Goal: Task Accomplishment & Management: Manage account settings

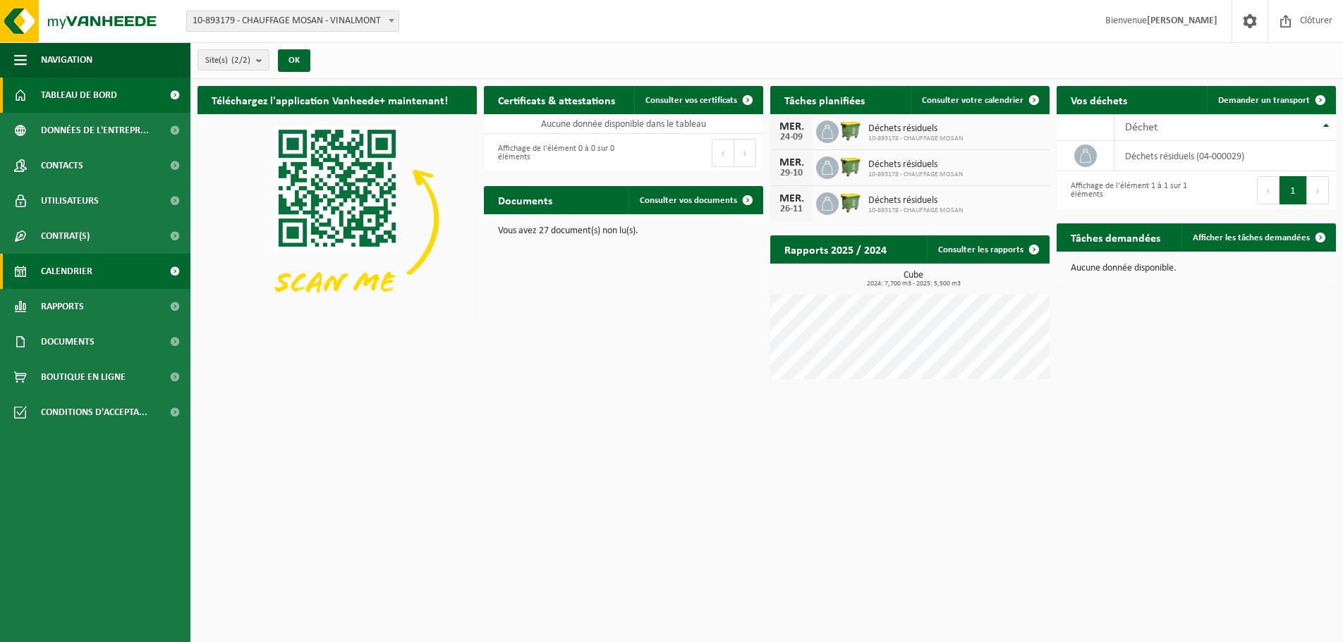
click at [71, 275] on span "Calendrier" at bounding box center [66, 271] width 51 height 35
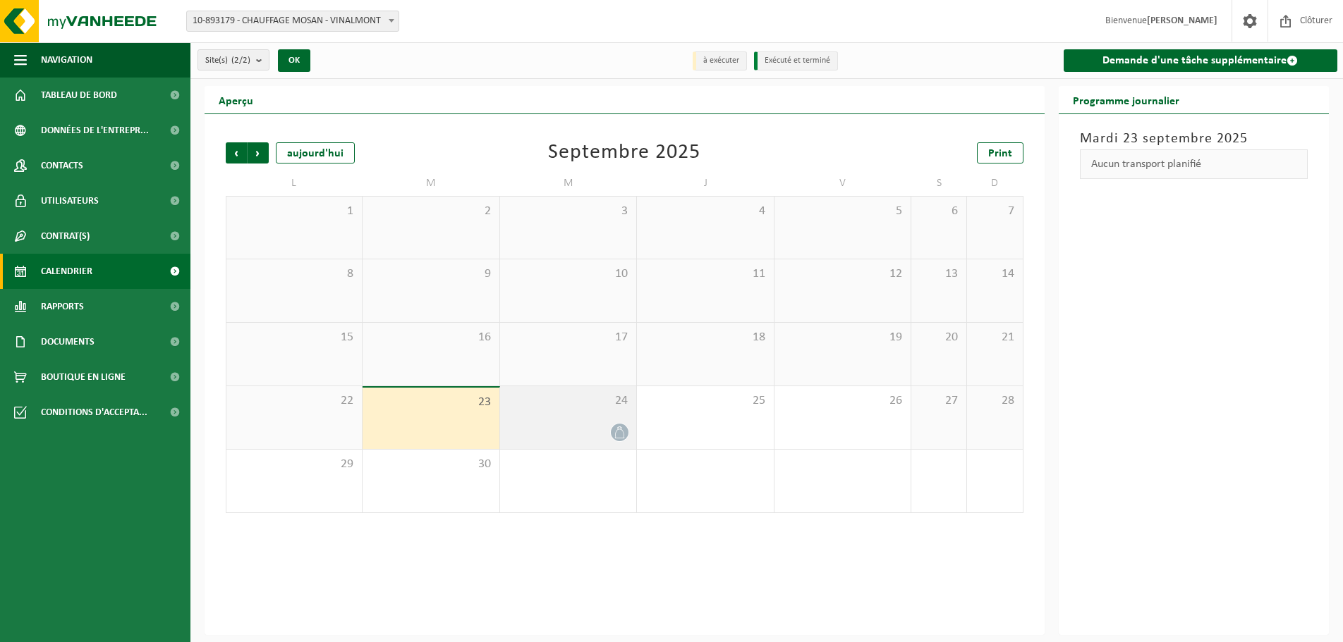
click at [579, 419] on div "24" at bounding box center [568, 417] width 136 height 63
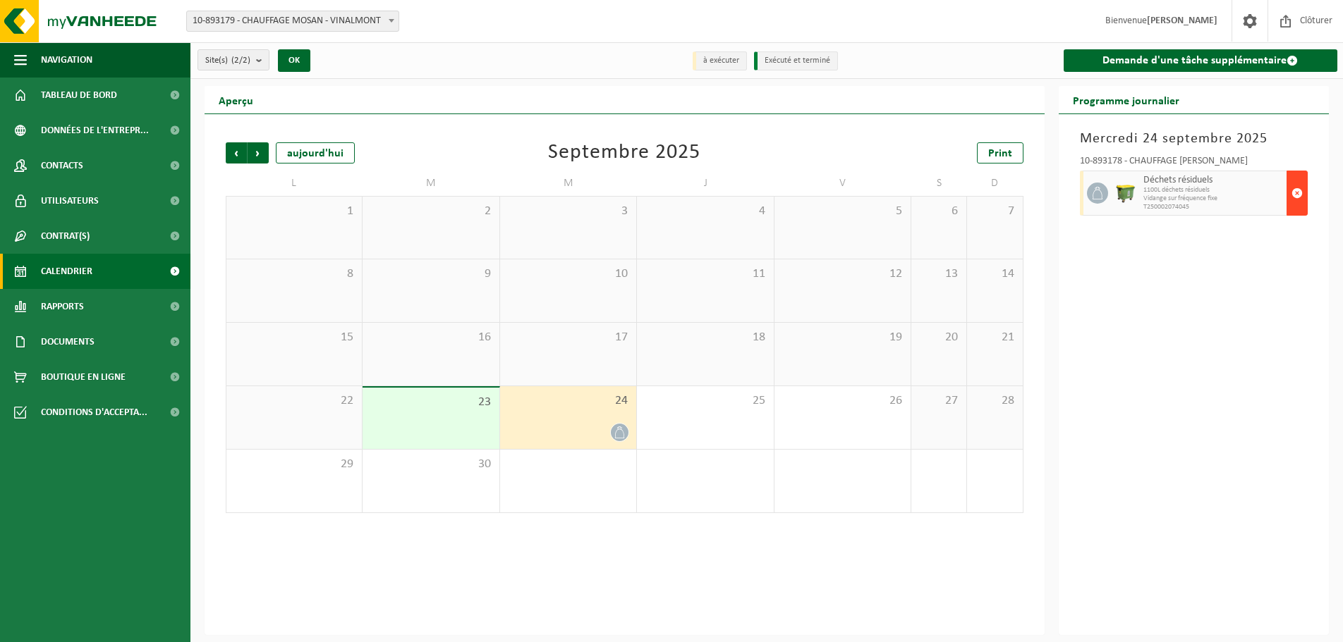
click at [1295, 192] on span "button" at bounding box center [1296, 193] width 11 height 28
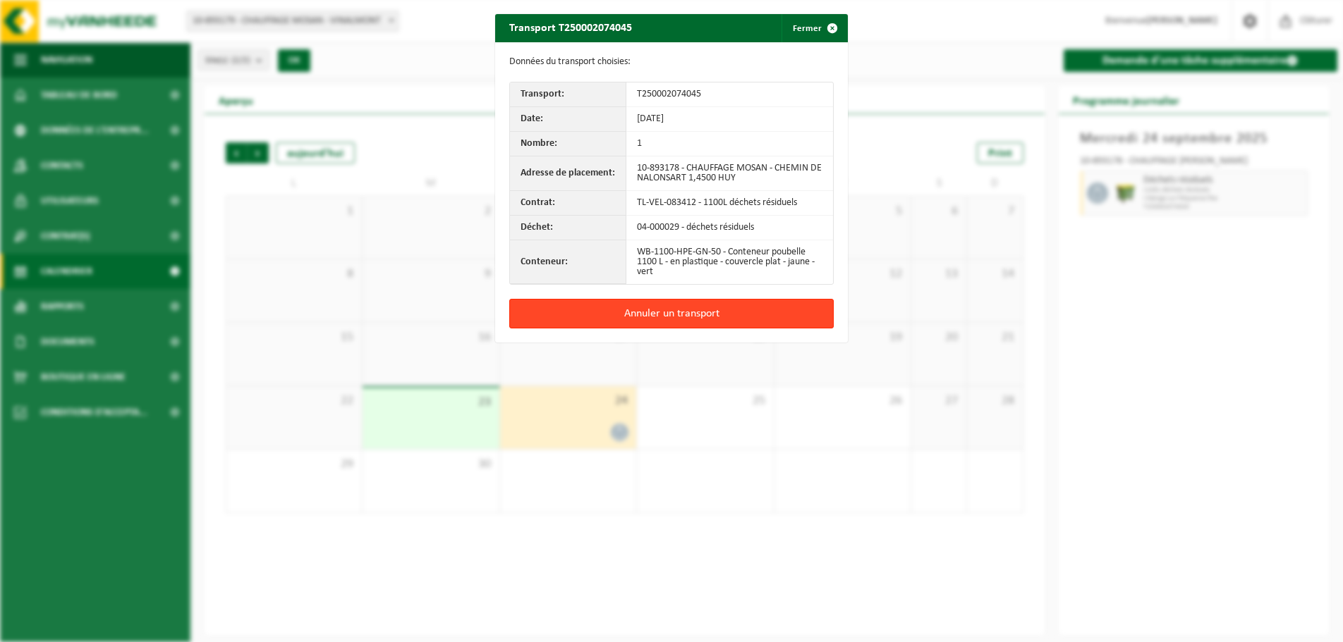
click at [664, 315] on button "Annuler un transport" at bounding box center [671, 314] width 324 height 30
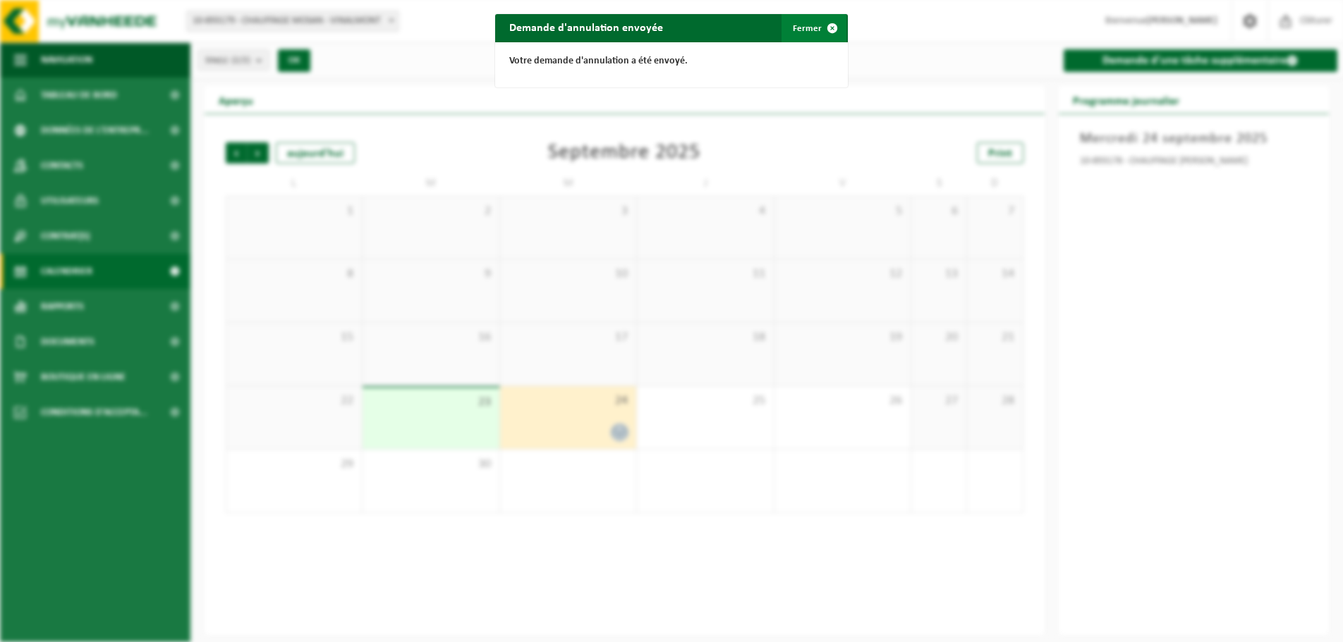
click at [810, 27] on button "Fermer" at bounding box center [813, 28] width 65 height 28
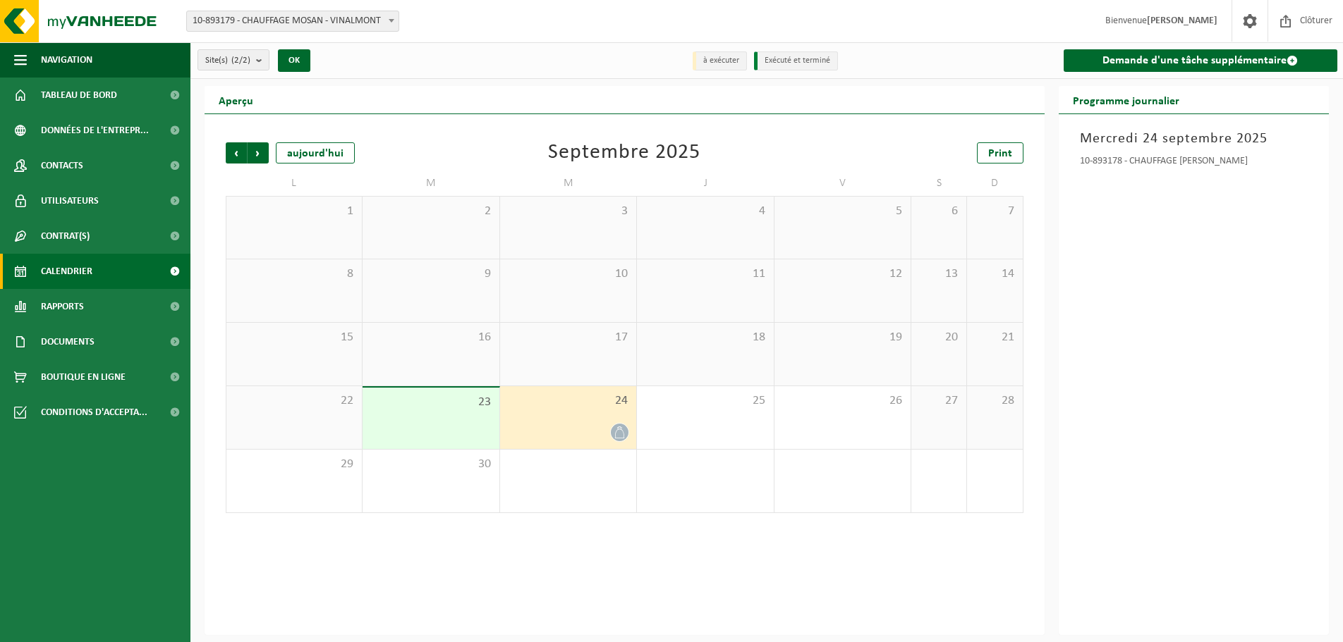
drag, startPoint x: 833, startPoint y: 0, endPoint x: 750, endPoint y: 6, distance: 82.8
click at [750, 6] on div "Site: 10-893179 - CHAUFFAGE MOSAN - VINALMONT 10-893178 - CHAUFFAGE MOSAN - HUY…" at bounding box center [671, 21] width 1343 height 43
